Goal: Check status: Check status

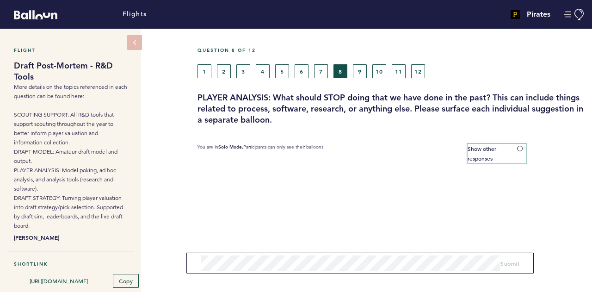
click at [519, 147] on span at bounding box center [521, 148] width 9 height 3
click at [0, 0] on input "Show other responses" at bounding box center [0, 0] width 0 height 0
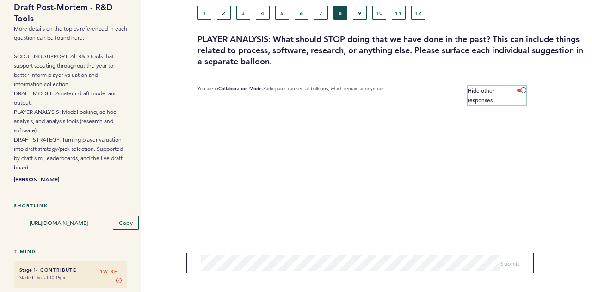
scroll to position [56, 0]
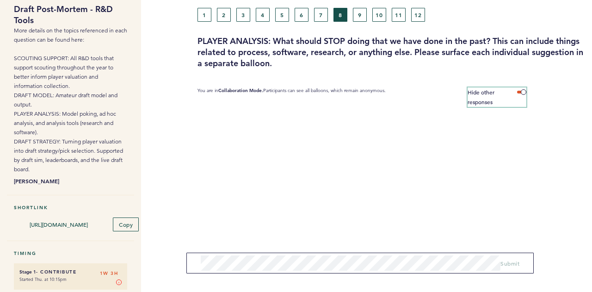
click at [522, 92] on span at bounding box center [521, 92] width 9 height 3
click at [0, 0] on input "Hide other responses" at bounding box center [0, 0] width 0 height 0
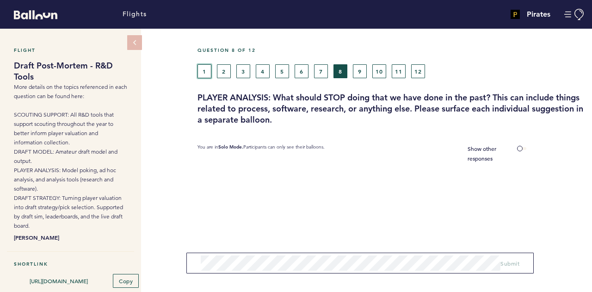
click at [208, 73] on button "1" at bounding box center [204, 71] width 14 height 14
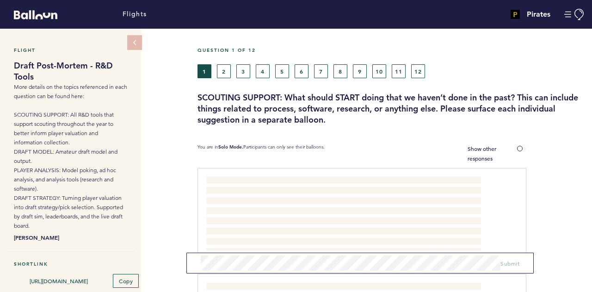
click at [291, 67] on div "1 2 3 4 5 6 7 8 9 10 11 12" at bounding box center [340, 71] width 287 height 14
click at [301, 72] on button "6" at bounding box center [301, 71] width 14 height 14
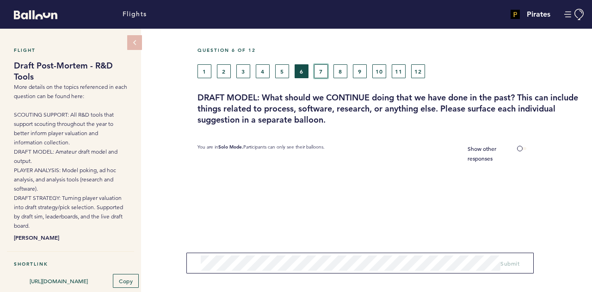
click at [315, 74] on button "7" at bounding box center [321, 71] width 14 height 14
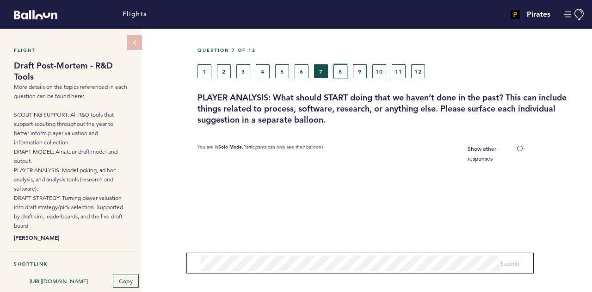
click at [339, 69] on button "8" at bounding box center [340, 71] width 14 height 14
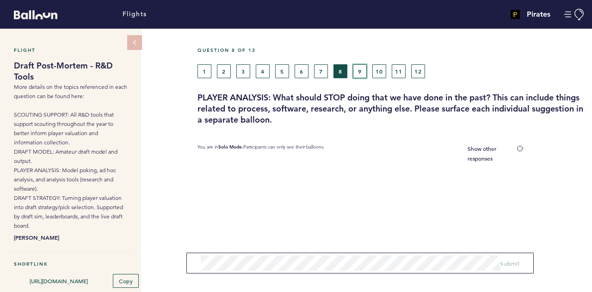
click at [357, 68] on button "9" at bounding box center [360, 71] width 14 height 14
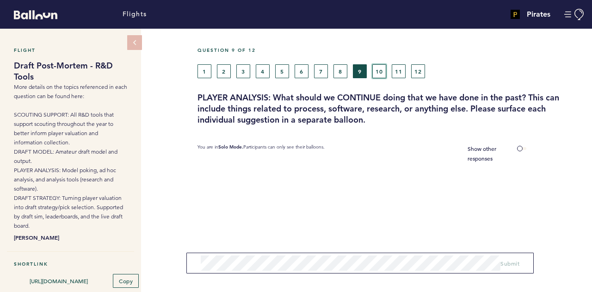
click at [377, 66] on button "10" at bounding box center [379, 71] width 14 height 14
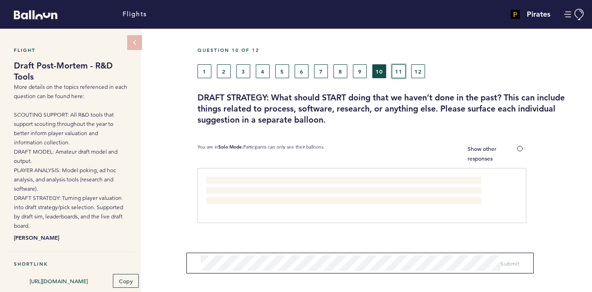
click at [393, 72] on button "11" at bounding box center [398, 71] width 14 height 14
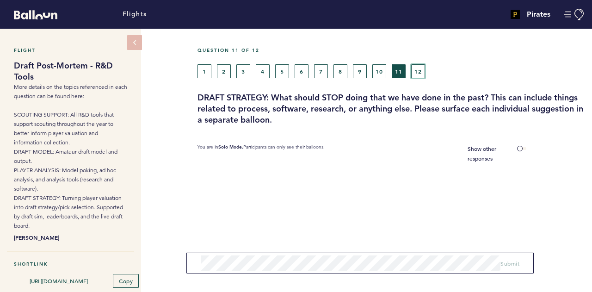
click at [413, 69] on button "12" at bounding box center [418, 71] width 14 height 14
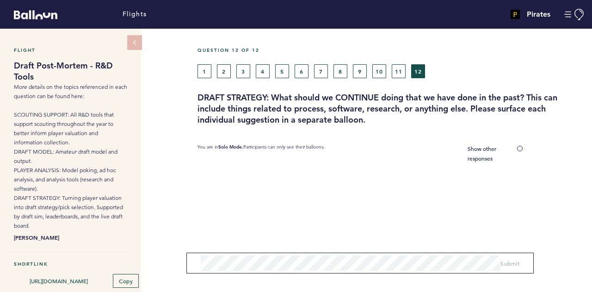
click at [332, 71] on div "1 2 3 4 5 6 7 8 9 10 11 12" at bounding box center [340, 71] width 287 height 14
click at [340, 73] on button "8" at bounding box center [340, 71] width 14 height 14
